Goal: Navigation & Orientation: Find specific page/section

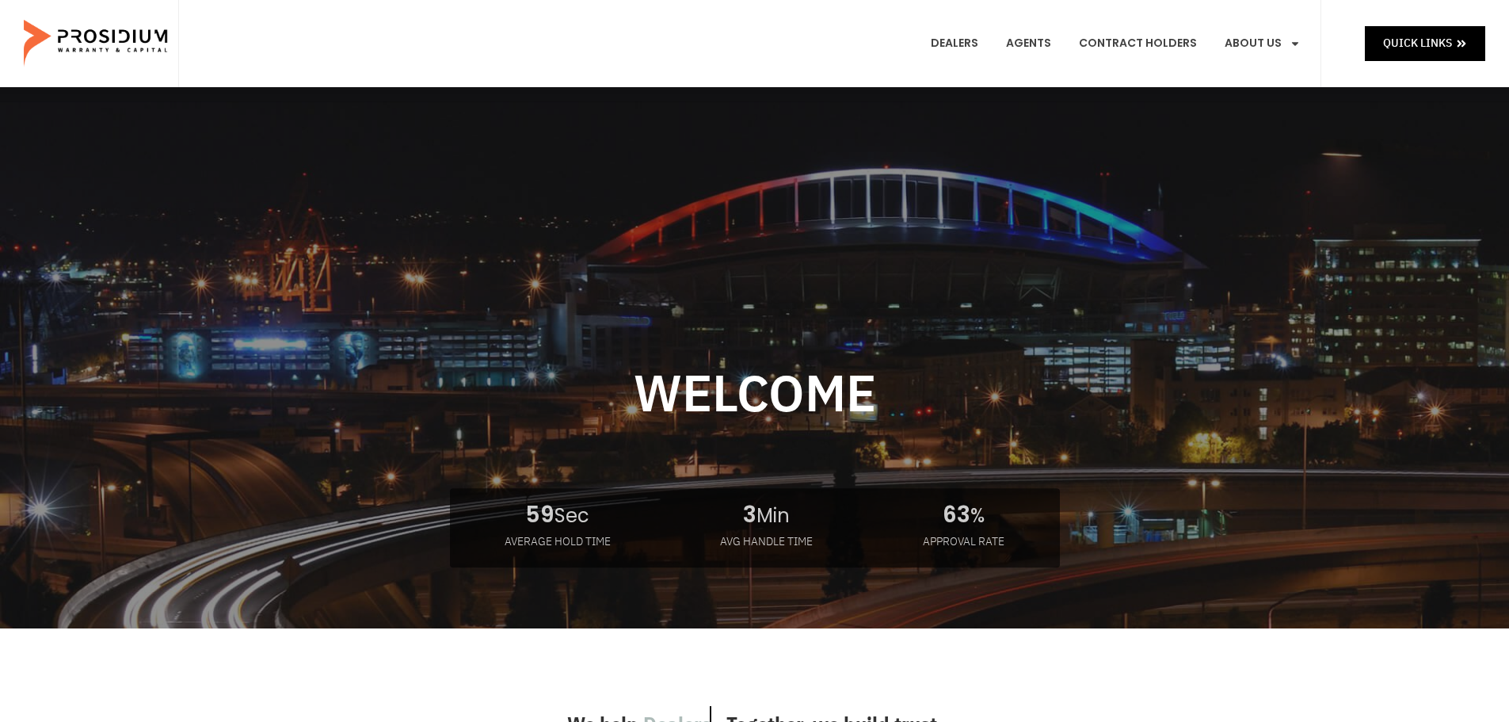
click at [1437, 40] on e-page-transition at bounding box center [754, 361] width 1509 height 722
click at [968, 46] on link "Dealers" at bounding box center [954, 43] width 71 height 59
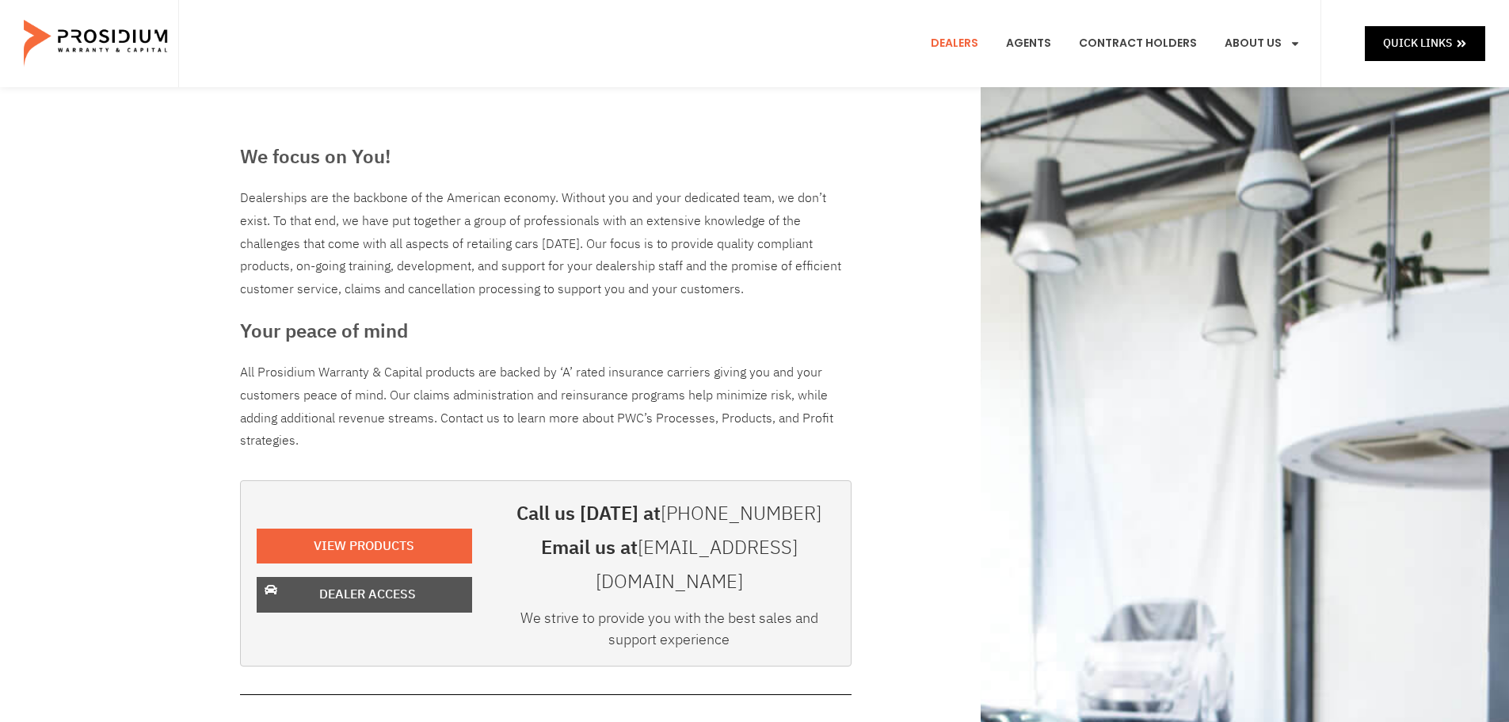
click at [378, 583] on span "Dealer Access" at bounding box center [367, 594] width 97 height 23
